Goal: Check status: Check status

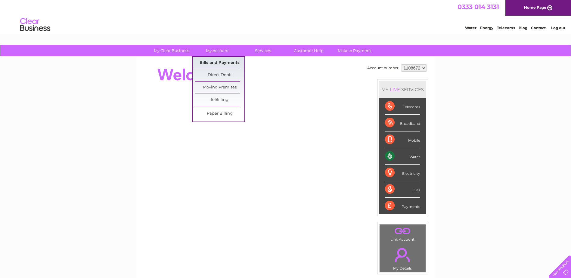
click at [213, 62] on link "Bills and Payments" at bounding box center [220, 63] width 50 height 12
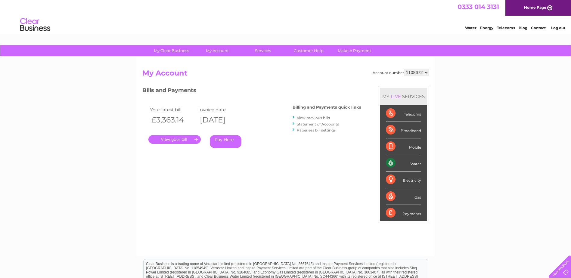
click at [181, 141] on link "." at bounding box center [174, 139] width 52 height 9
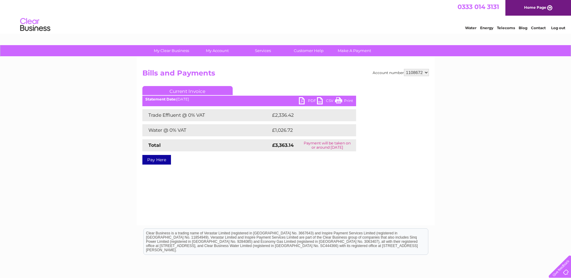
click at [302, 101] on link "PDF" at bounding box center [308, 101] width 18 height 9
